Goal: Information Seeking & Learning: Find specific page/section

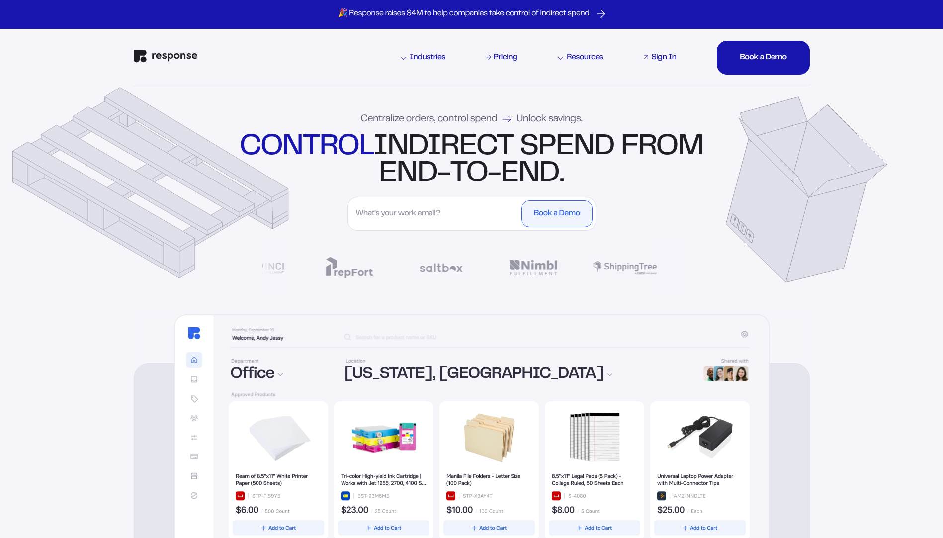
click at [662, 54] on div "Sign In" at bounding box center [663, 58] width 25 height 8
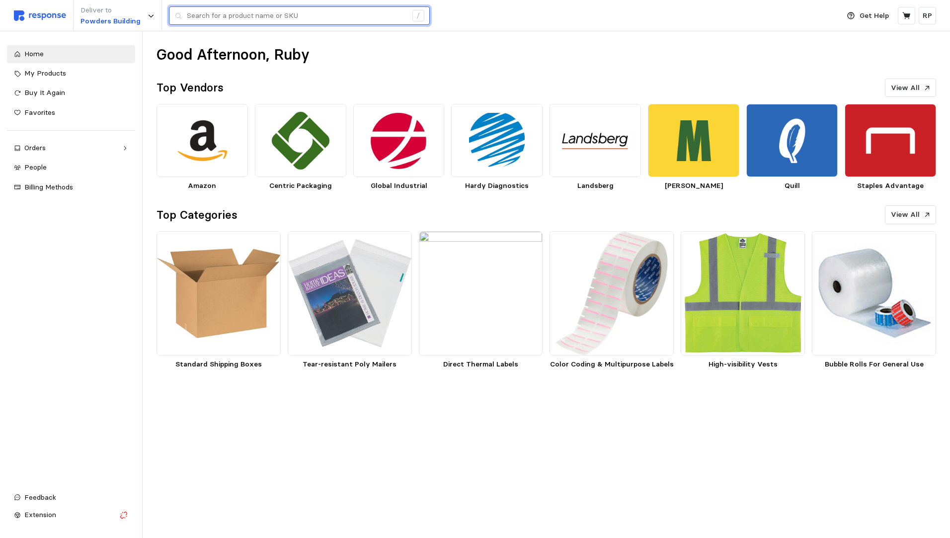
click at [280, 13] on input "text" at bounding box center [297, 16] width 220 height 18
click at [209, 17] on input "text" at bounding box center [297, 16] width 220 height 18
type input "w"
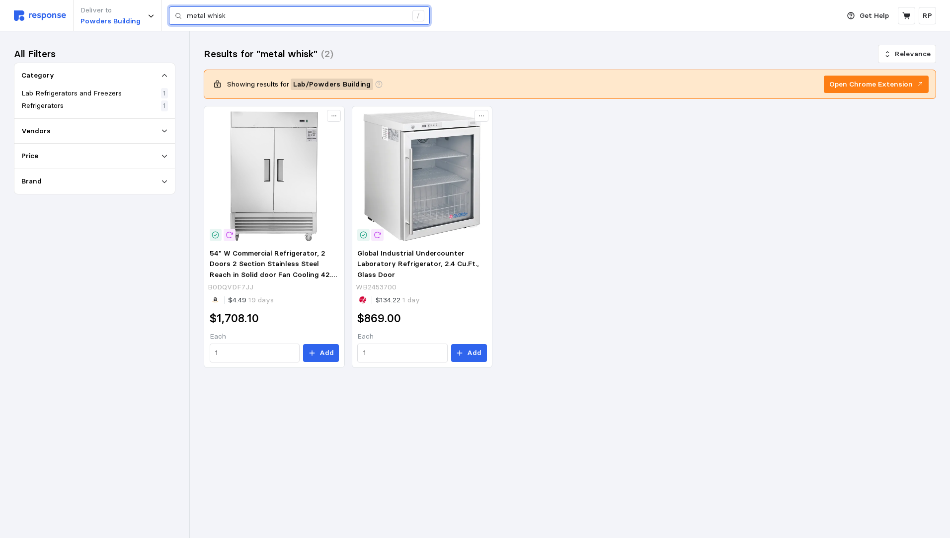
click at [206, 18] on input "metal whisk" at bounding box center [297, 16] width 220 height 18
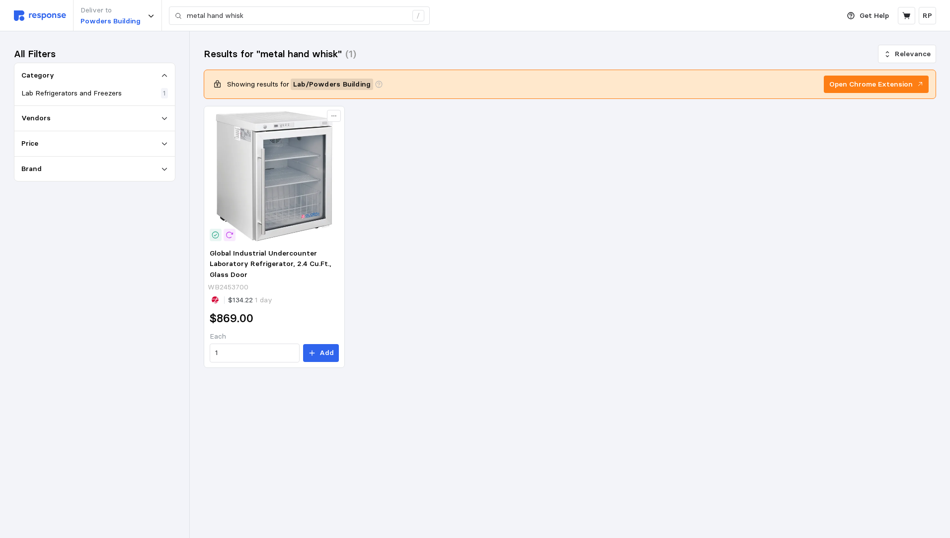
click at [79, 100] on div "Category Lab Refrigerators and Freezers 1" at bounding box center [94, 84] width 161 height 43
click at [162, 70] on div "Category" at bounding box center [94, 75] width 147 height 11
click at [162, 76] on icon at bounding box center [164, 75] width 7 height 7
drag, startPoint x: 203, startPoint y: 15, endPoint x: 162, endPoint y: 23, distance: 42.1
click at [162, 23] on div "Deliver to Powders Building metal hand whisk /" at bounding box center [424, 15] width 821 height 31
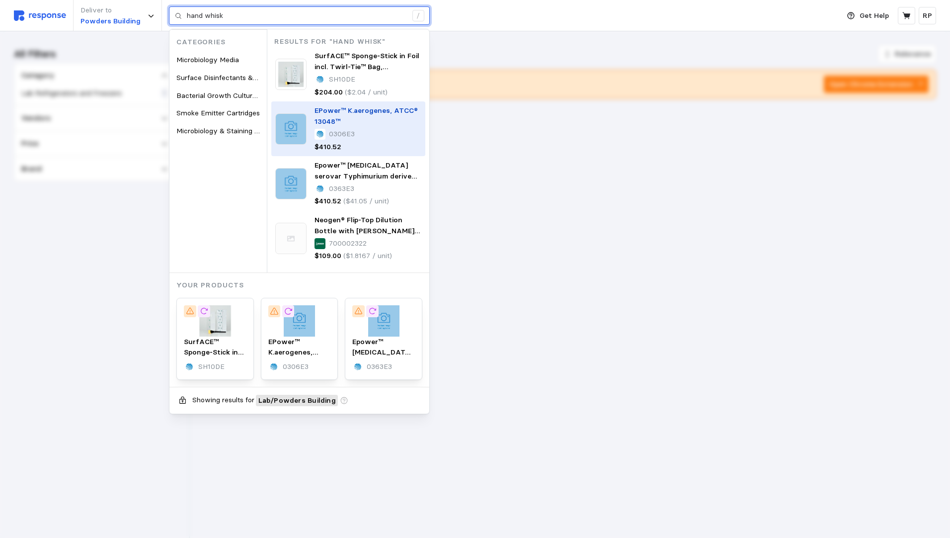
click at [346, 114] on span "EPower™ K.aerogenes, ATCC® 13048™" at bounding box center [366, 116] width 103 height 20
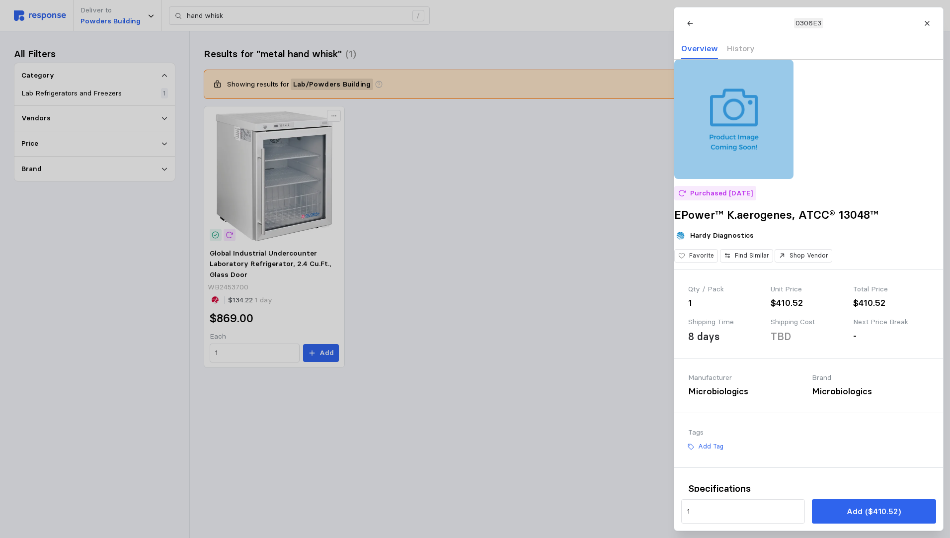
click at [566, 197] on div at bounding box center [475, 269] width 950 height 538
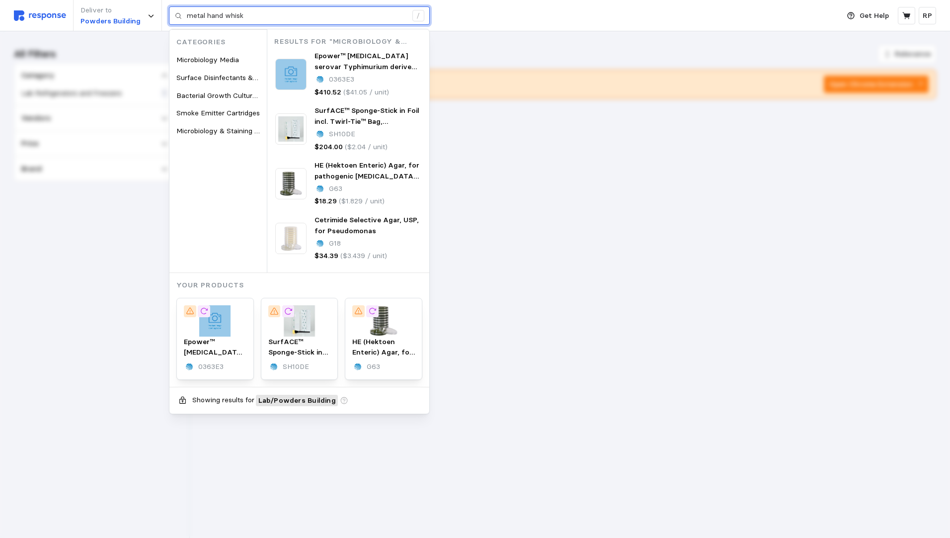
type input "metal whisk"
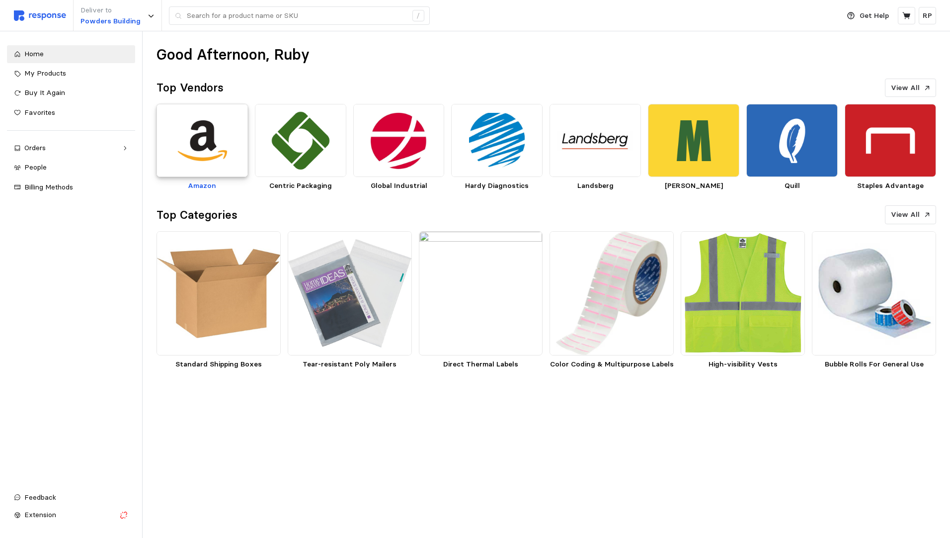
click at [223, 136] on img at bounding box center [202, 140] width 91 height 73
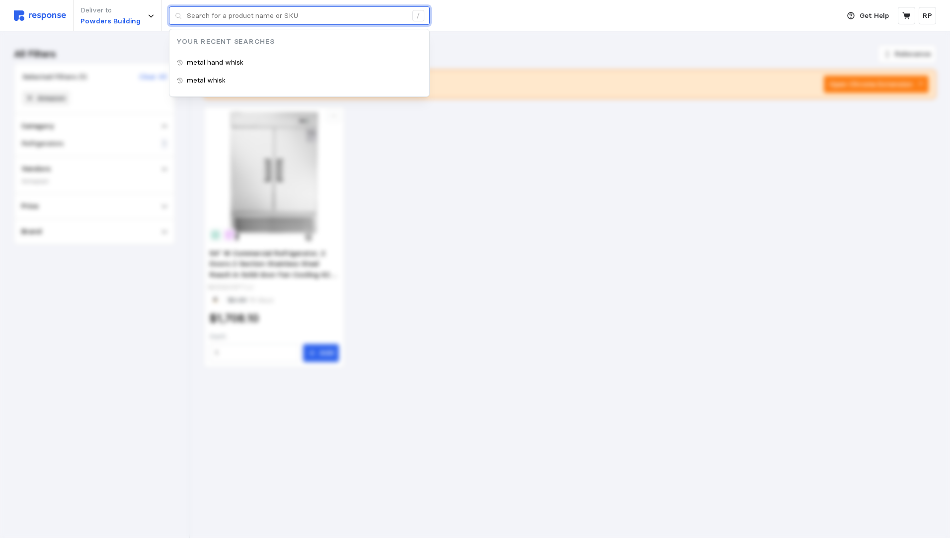
click at [279, 15] on input "text" at bounding box center [297, 16] width 220 height 18
type input "metal hand whisk"
click at [247, 57] on div "metal hand whisk" at bounding box center [300, 63] width 260 height 18
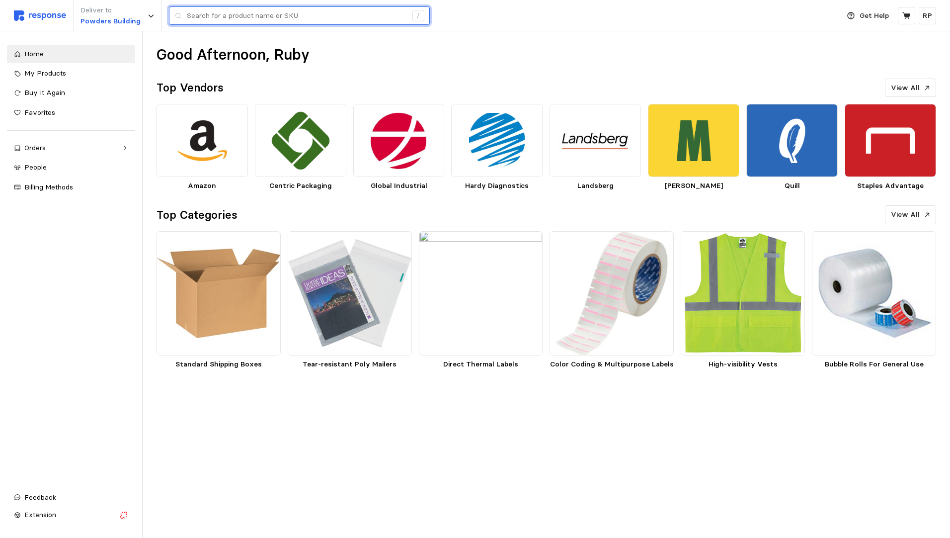
click at [242, 9] on input "text" at bounding box center [297, 16] width 220 height 18
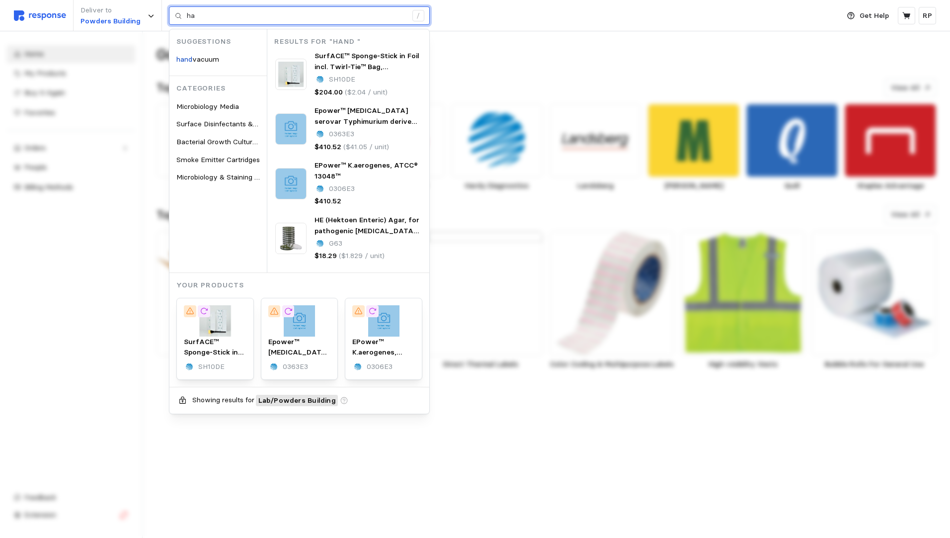
type input "h"
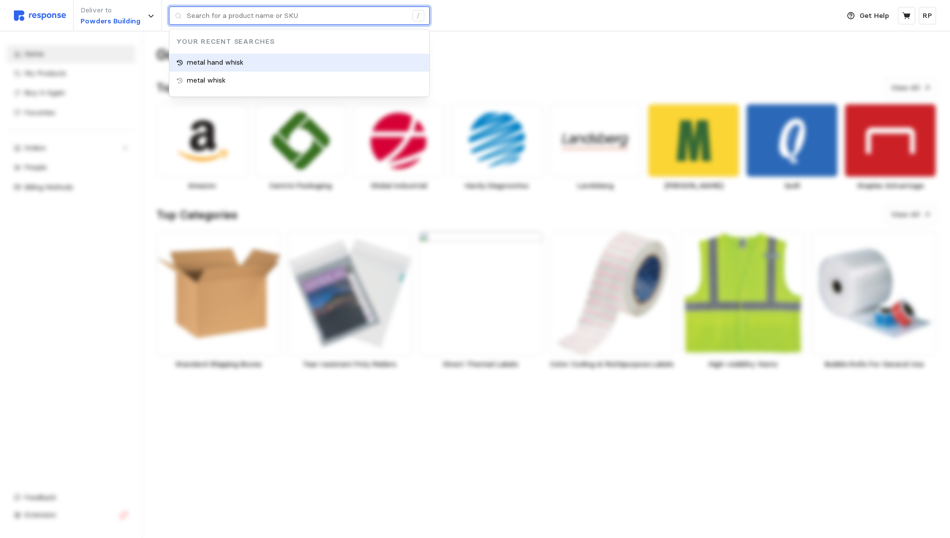
type input "metal hand whisk"
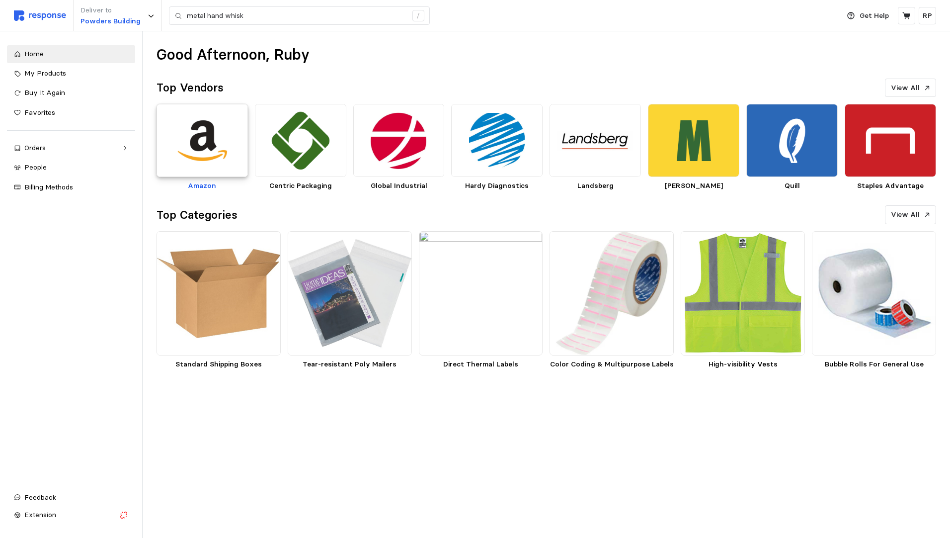
click at [208, 154] on img at bounding box center [202, 140] width 91 height 73
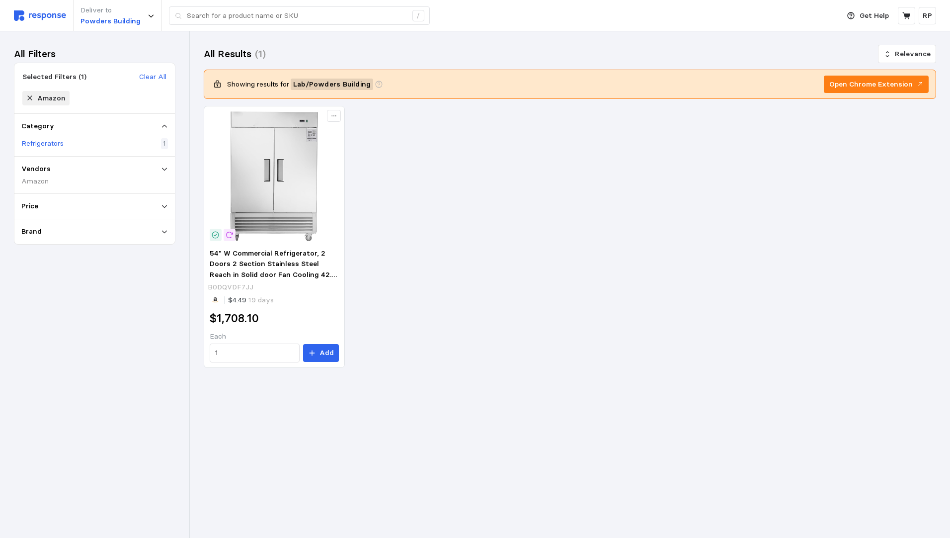
click at [105, 142] on div "Refrigerators 1" at bounding box center [94, 143] width 147 height 11
click at [77, 93] on div "Refrigerators" at bounding box center [107, 98] width 66 height 14
click at [78, 96] on icon at bounding box center [81, 97] width 7 height 7
click at [76, 114] on div "Category Refrigerators 1" at bounding box center [94, 135] width 161 height 43
click at [77, 125] on div "Category" at bounding box center [94, 126] width 147 height 11
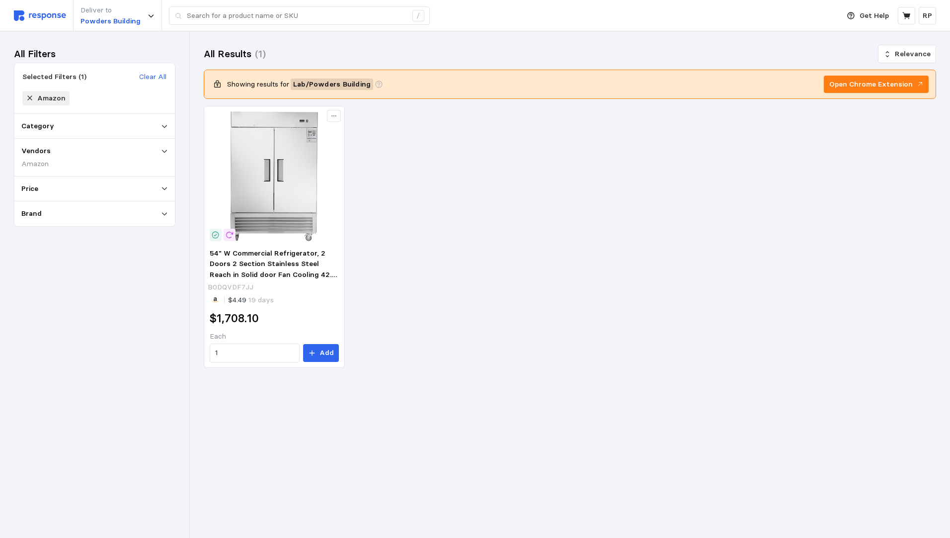
click at [77, 125] on div "Category" at bounding box center [94, 126] width 147 height 11
click at [253, 13] on input "text" at bounding box center [297, 16] width 220 height 18
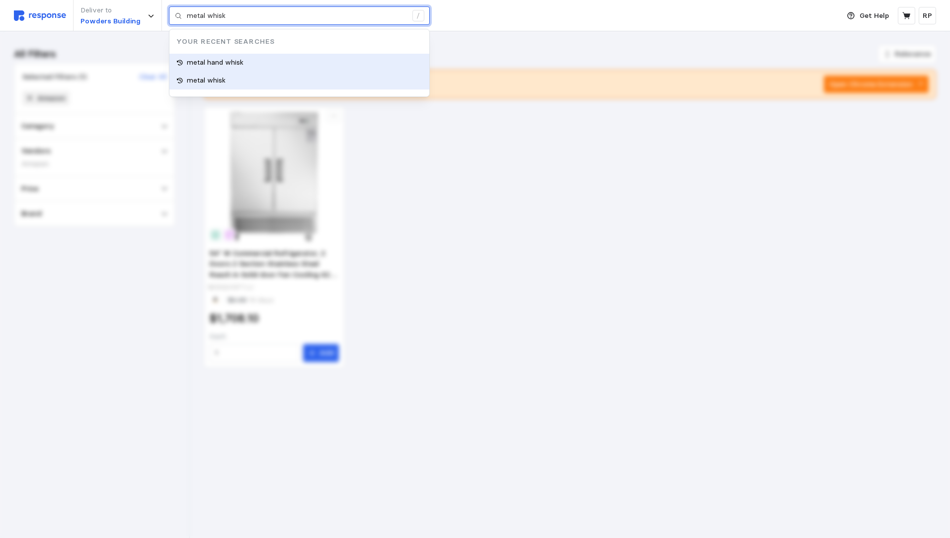
type input "metal hand whisk"
click at [274, 66] on div "metal hand whisk" at bounding box center [300, 63] width 260 height 18
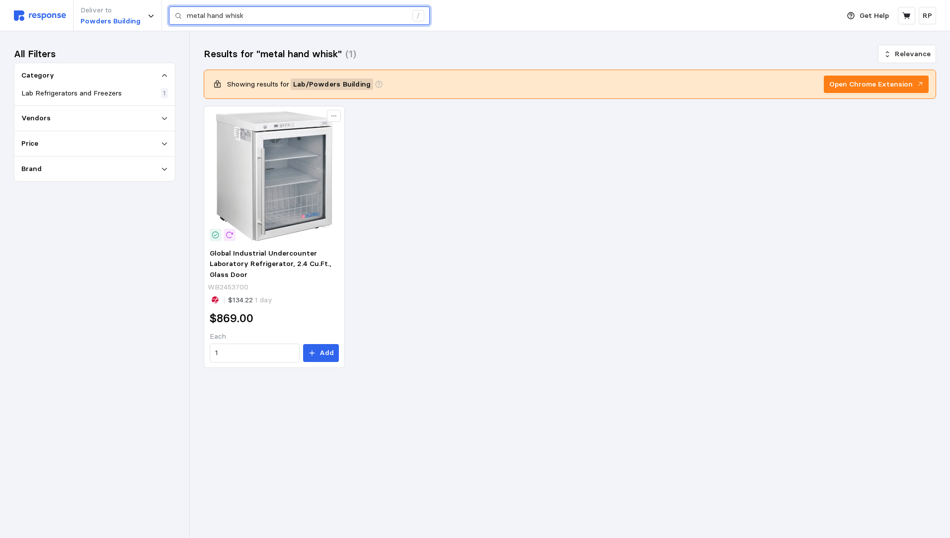
click at [241, 16] on input "metal hand whisk" at bounding box center [297, 16] width 220 height 18
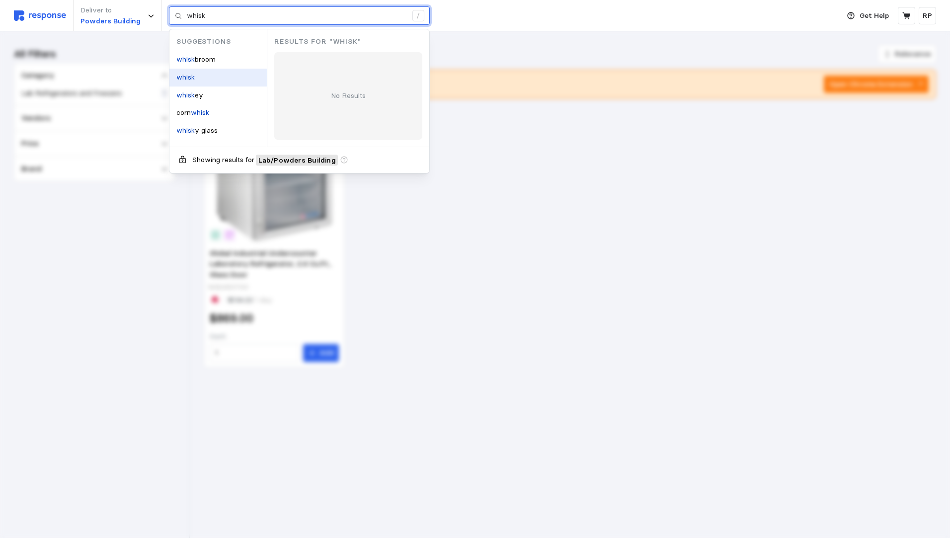
click at [207, 81] on div "whisk" at bounding box center [218, 78] width 97 height 18
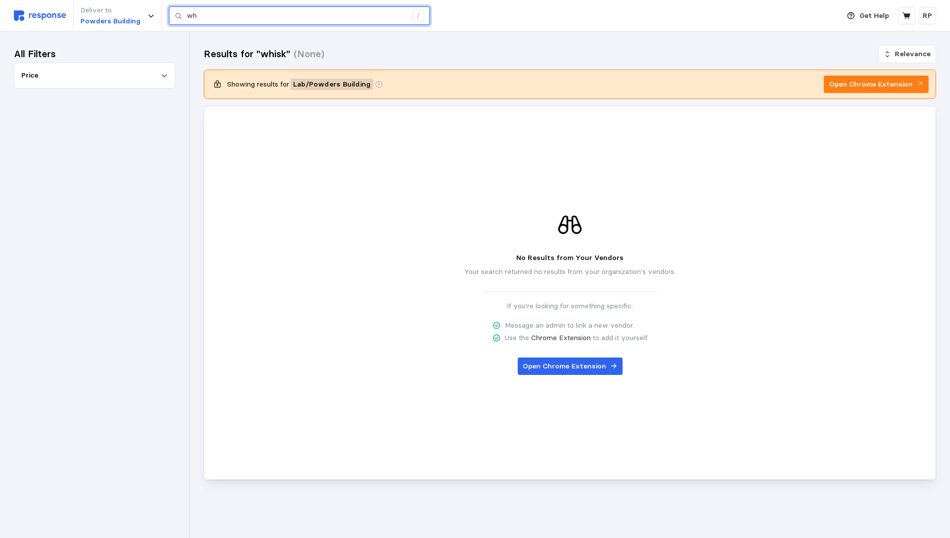
type input "w"
type input "zip ties"
drag, startPoint x: 250, startPoint y: 10, endPoint x: -191, endPoint y: -14, distance: 441.6
click at [0, 0] on html "Deliver to Powders Building zip ties / Get Help RP zip ties / Home My Products …" at bounding box center [475, 269] width 950 height 538
drag, startPoint x: 101, startPoint y: 257, endPoint x: 107, endPoint y: 257, distance: 6.0
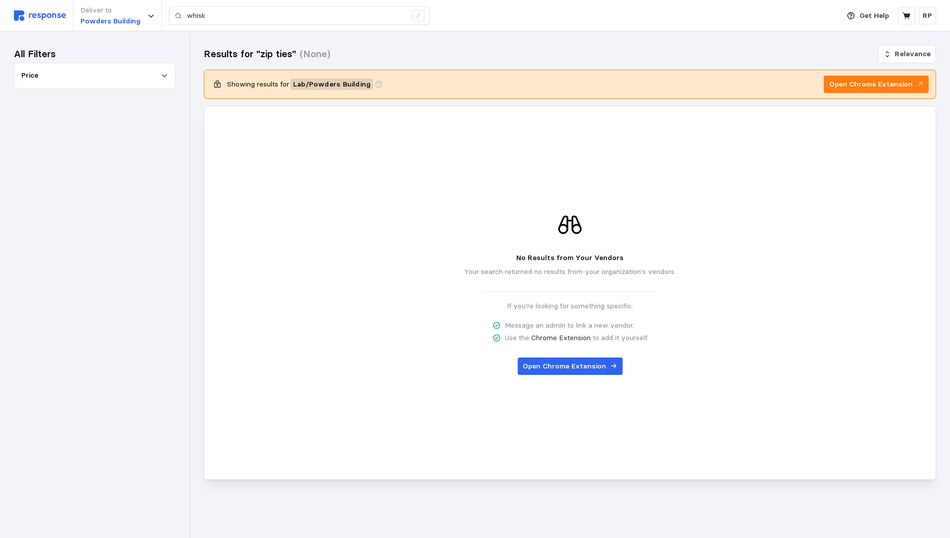
type input "metal hand whisk"
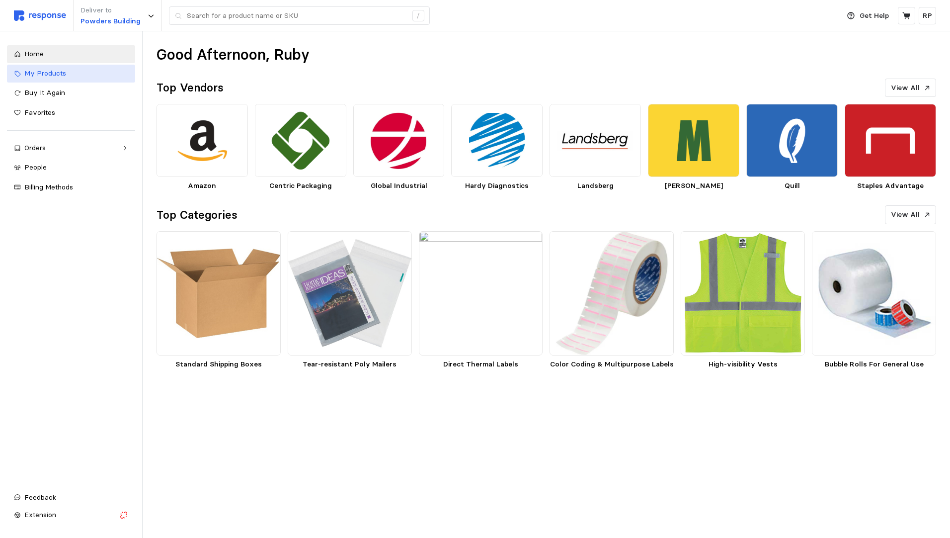
click at [61, 72] on span "My Products" at bounding box center [45, 73] width 42 height 9
